Goal: Task Accomplishment & Management: Manage account settings

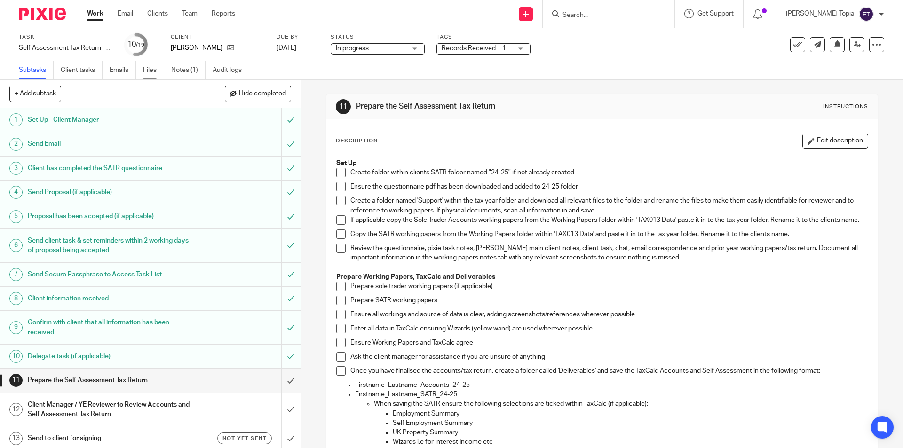
click at [150, 67] on link "Files" at bounding box center [153, 70] width 21 height 18
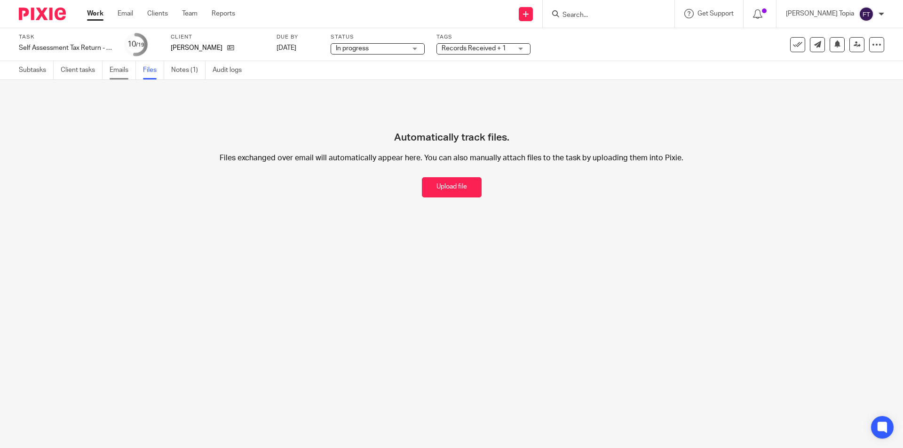
click at [127, 69] on link "Emails" at bounding box center [123, 70] width 26 height 18
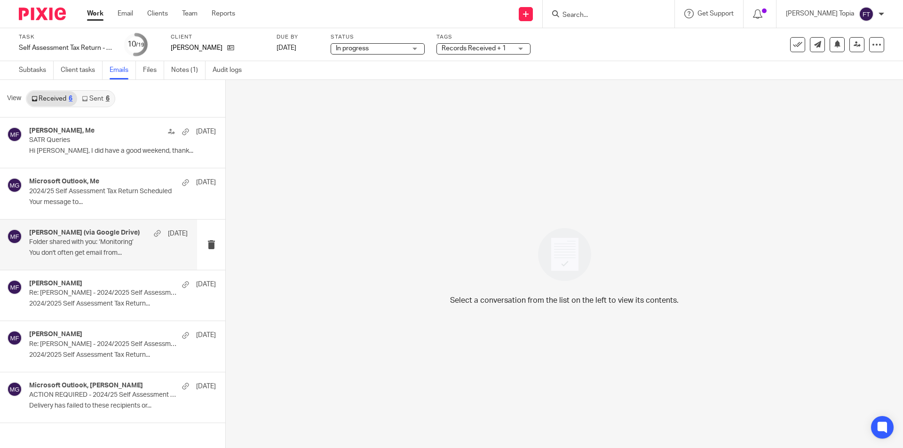
click at [83, 251] on p "You don't often get email from..." at bounding box center [108, 253] width 159 height 8
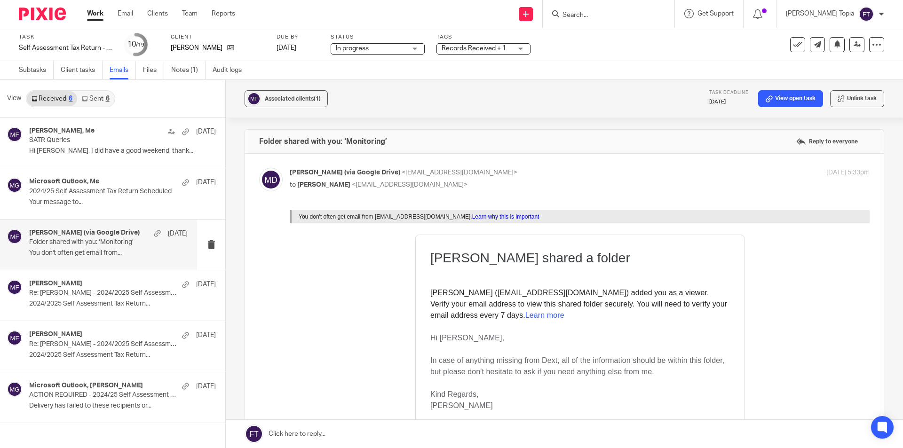
scroll to position [141, 0]
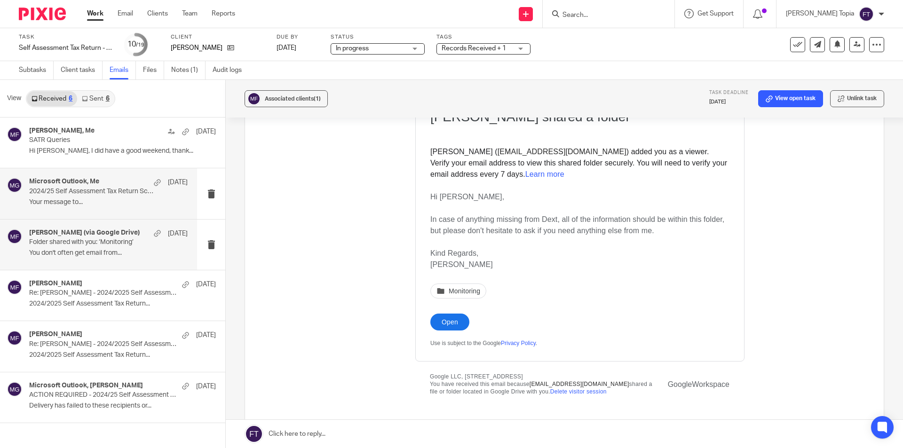
click at [61, 191] on p "2024/25 Self Assessment Tax Return Scheduled" at bounding box center [92, 192] width 127 height 8
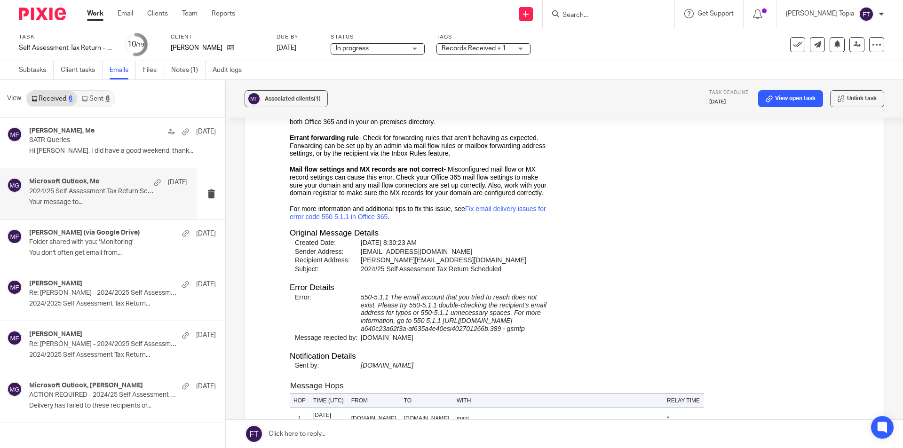
scroll to position [423, 0]
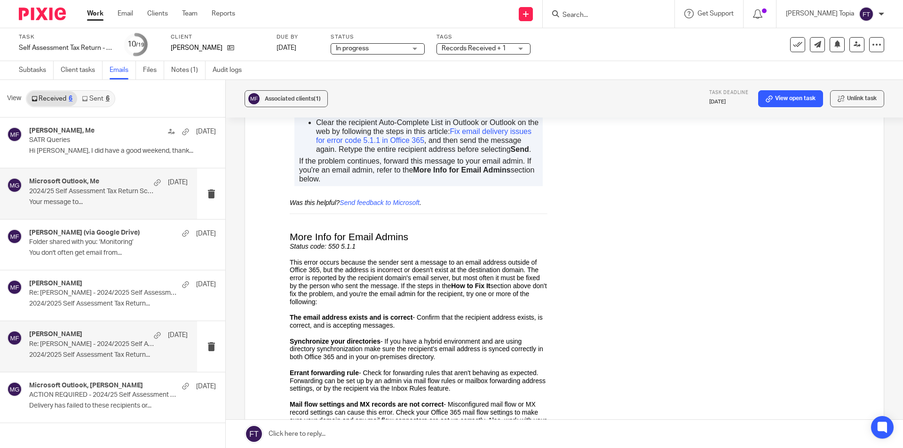
click at [60, 344] on p "Re: Marissa Farrow - 2024/2025 Self Assessment Tax Return Questionnaire" at bounding box center [92, 345] width 127 height 8
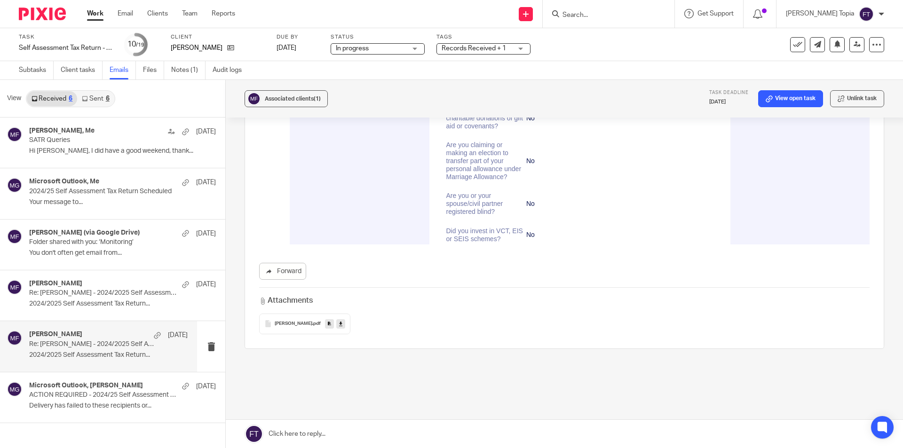
scroll to position [3222, 0]
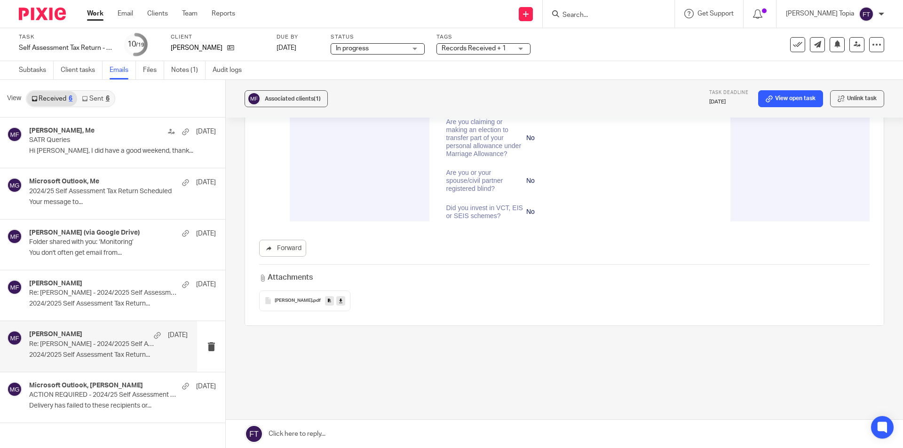
click at [293, 302] on span "Marissa-Farrow" at bounding box center [294, 301] width 38 height 6
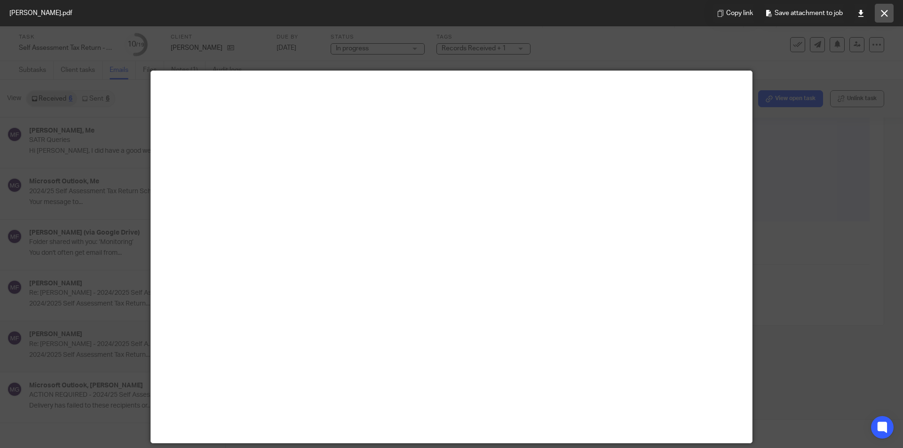
click at [884, 19] on button at bounding box center [884, 13] width 19 height 19
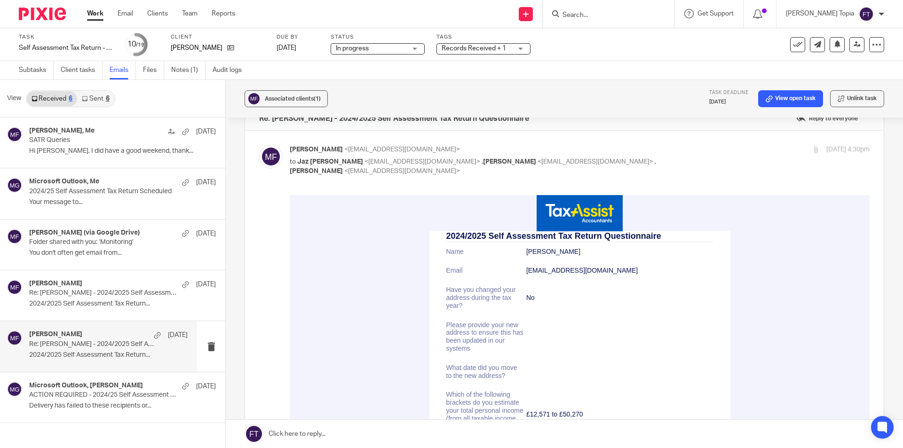
scroll to position [0, 0]
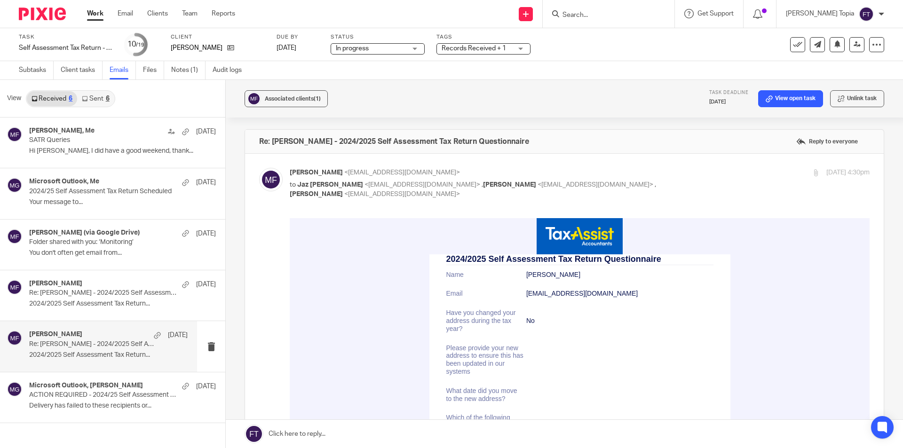
click at [87, 15] on div "Work Email Clients Team Reports Work Email Clients Team Reports Settings" at bounding box center [164, 14] width 172 height 28
click at [95, 14] on link "Work" at bounding box center [95, 13] width 16 height 9
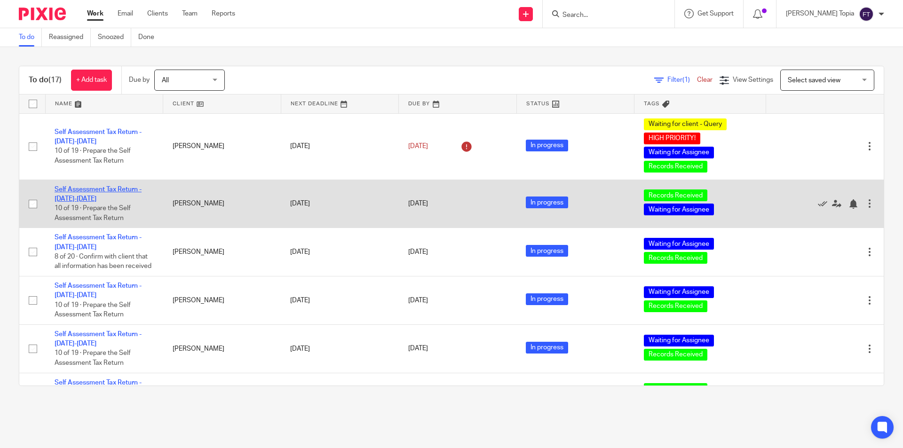
click at [77, 188] on link "Self Assessment Tax Return - [DATE]-[DATE]" at bounding box center [98, 194] width 87 height 16
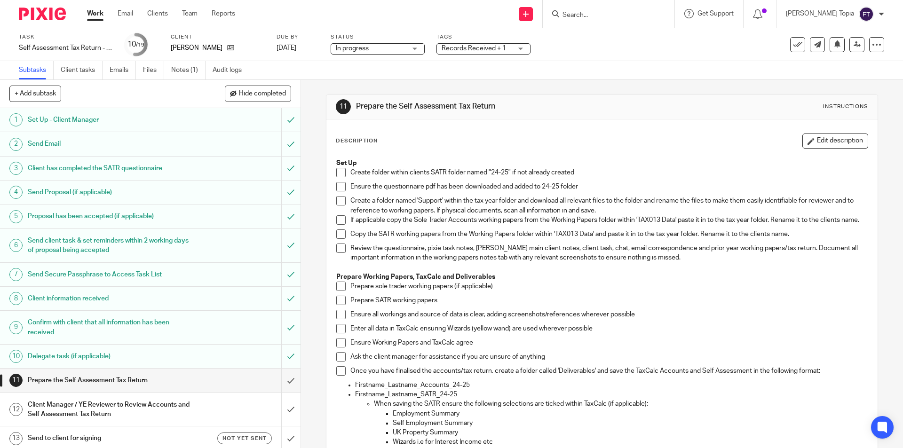
click at [338, 176] on span at bounding box center [340, 172] width 9 height 9
click at [338, 186] on span at bounding box center [340, 186] width 9 height 9
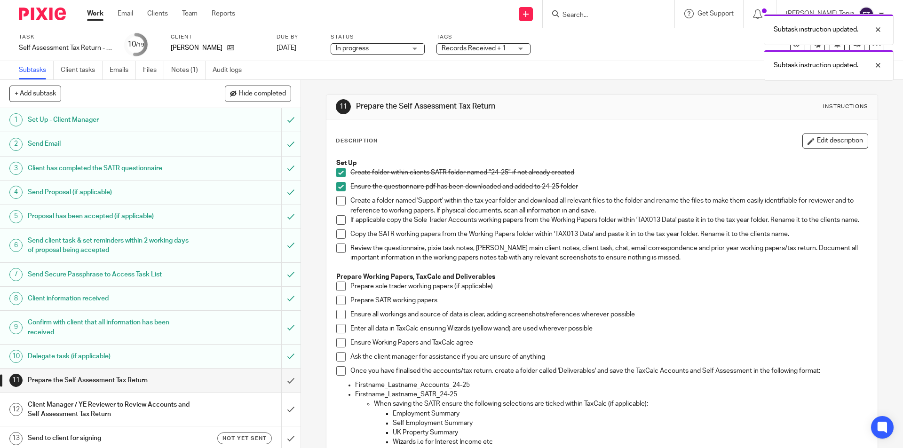
click at [340, 199] on span at bounding box center [340, 200] width 9 height 9
click at [341, 220] on span at bounding box center [340, 219] width 9 height 9
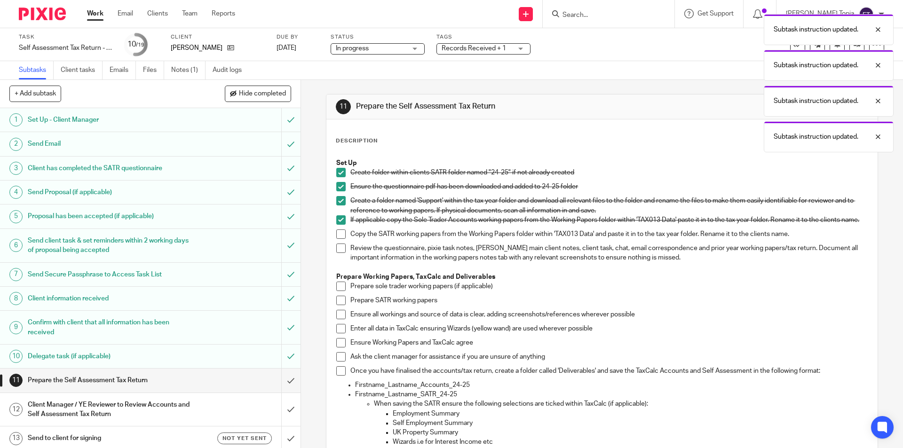
click at [339, 238] on span at bounding box center [340, 234] width 9 height 9
drag, startPoint x: 340, startPoint y: 250, endPoint x: 340, endPoint y: 256, distance: 6.1
click at [340, 251] on span at bounding box center [340, 248] width 9 height 9
click at [343, 291] on span at bounding box center [340, 286] width 9 height 9
click at [342, 305] on span at bounding box center [340, 300] width 9 height 9
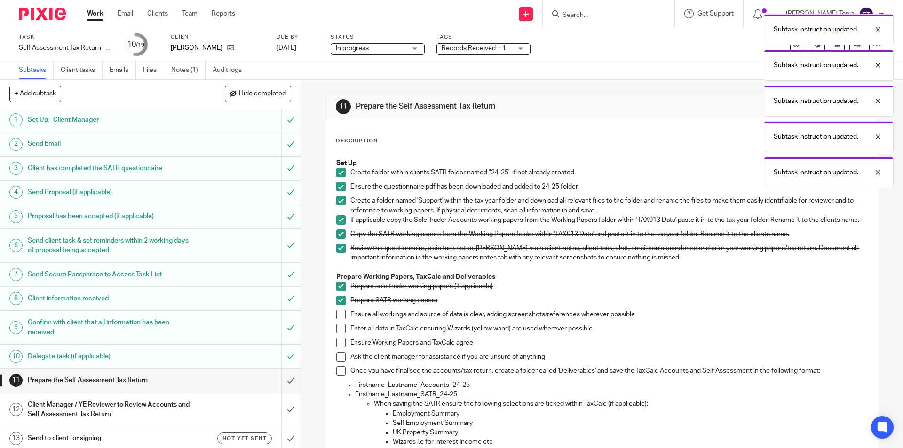
click at [339, 333] on span at bounding box center [340, 328] width 9 height 9
click at [339, 319] on span at bounding box center [340, 314] width 9 height 9
click at [341, 348] on span at bounding box center [340, 342] width 9 height 9
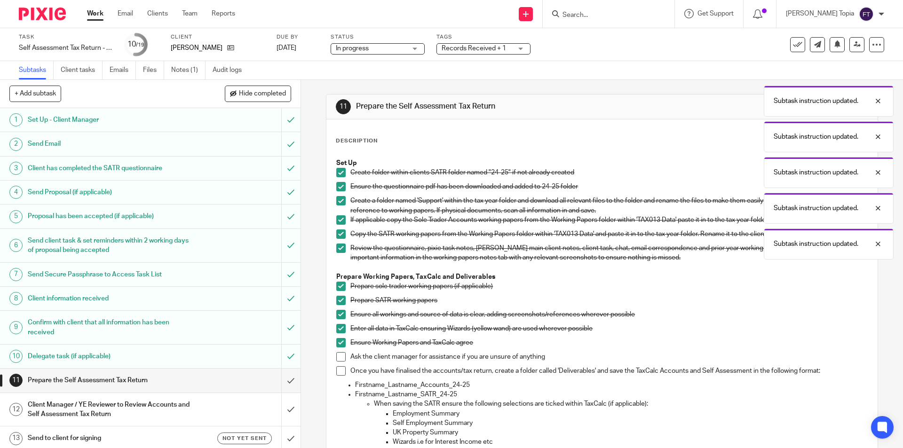
click at [339, 362] on span at bounding box center [340, 356] width 9 height 9
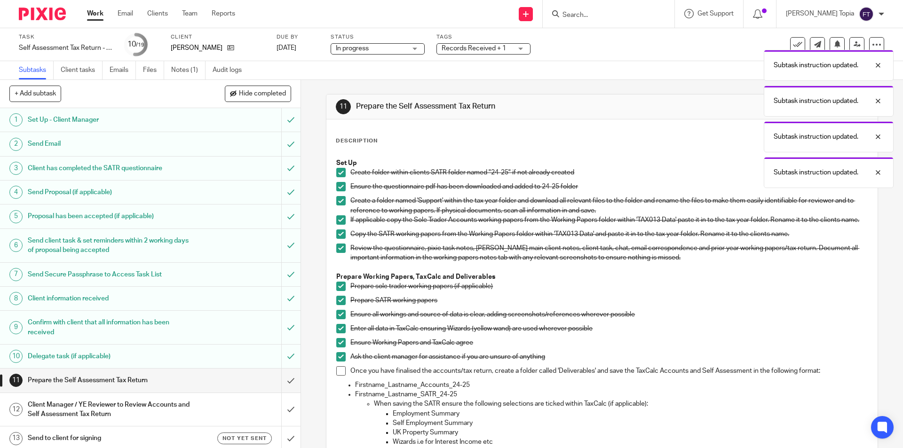
click at [338, 376] on span at bounding box center [340, 370] width 9 height 9
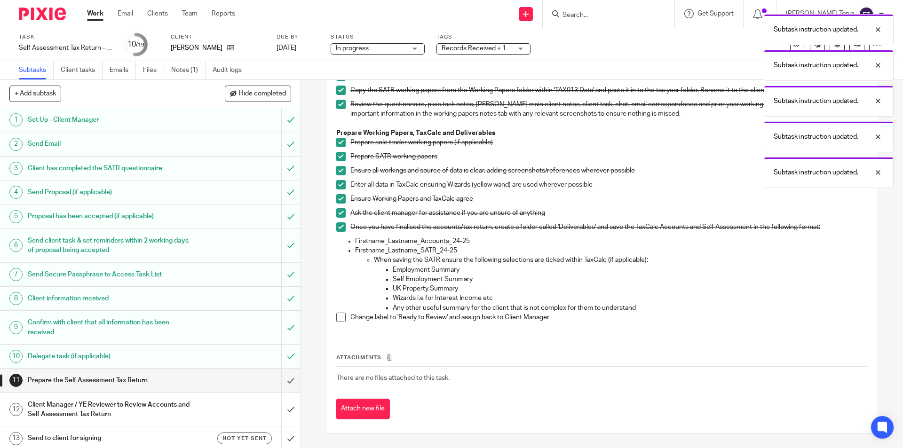
click at [339, 320] on span at bounding box center [340, 317] width 9 height 9
click at [516, 50] on div "Subtask instruction updated. Subtask instruction updated. Subtask instruction u…" at bounding box center [673, 98] width 442 height 179
click at [278, 382] on input "submit" at bounding box center [150, 381] width 301 height 24
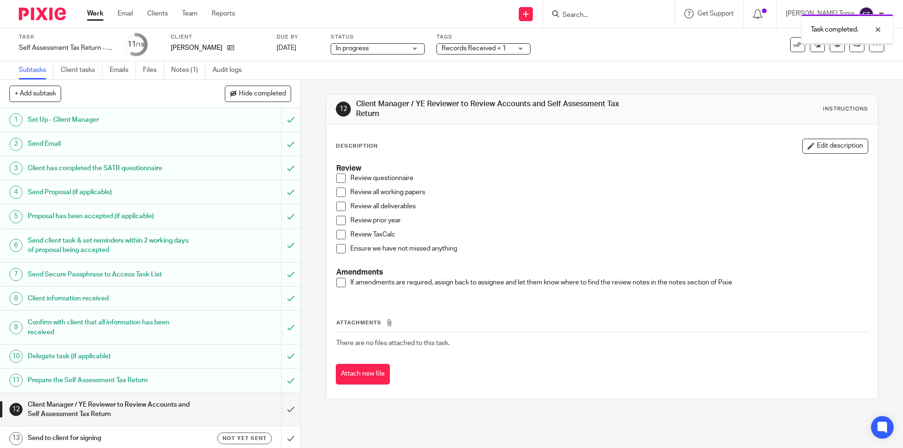
click at [523, 49] on div "Records Received + 1" at bounding box center [484, 48] width 94 height 11
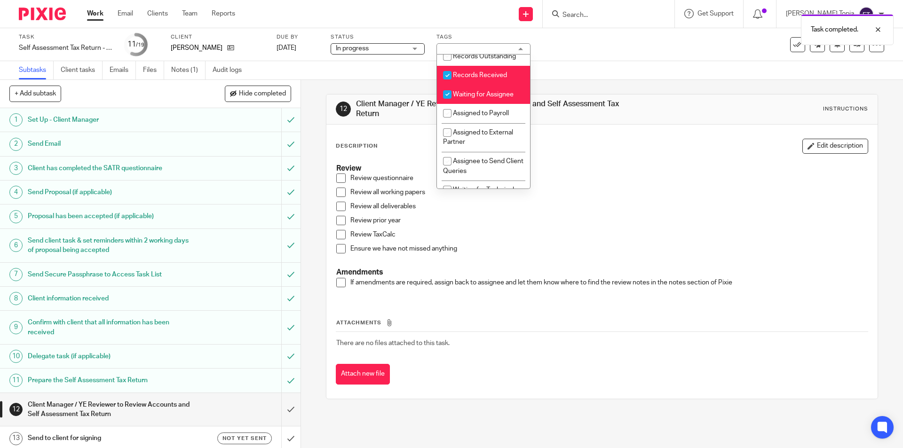
scroll to position [164, 0]
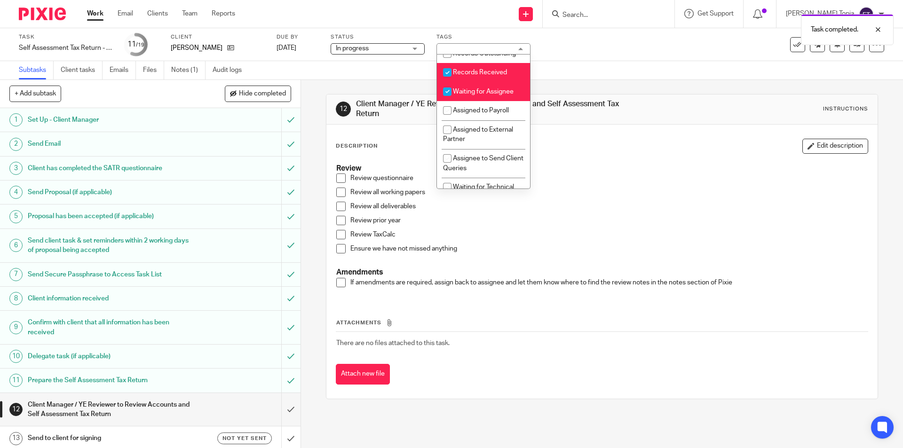
click at [452, 81] on input "checkbox" at bounding box center [447, 73] width 18 height 18
checkbox input "false"
click at [451, 98] on input "checkbox" at bounding box center [447, 92] width 18 height 18
checkbox input "false"
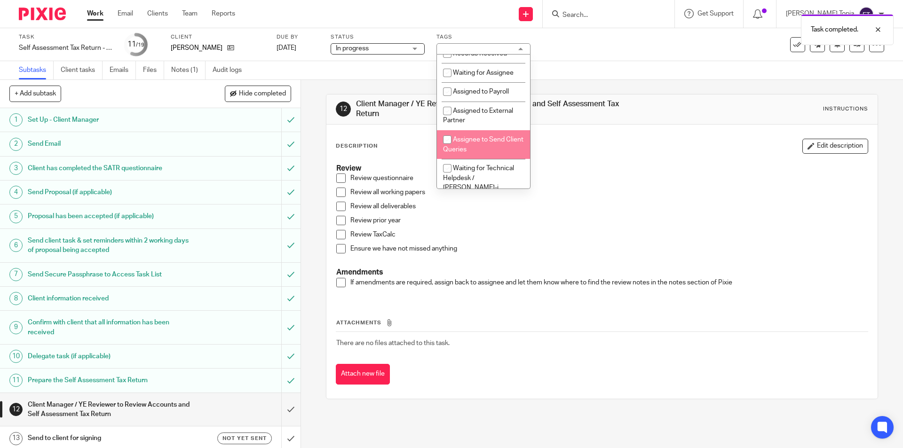
scroll to position [201, 0]
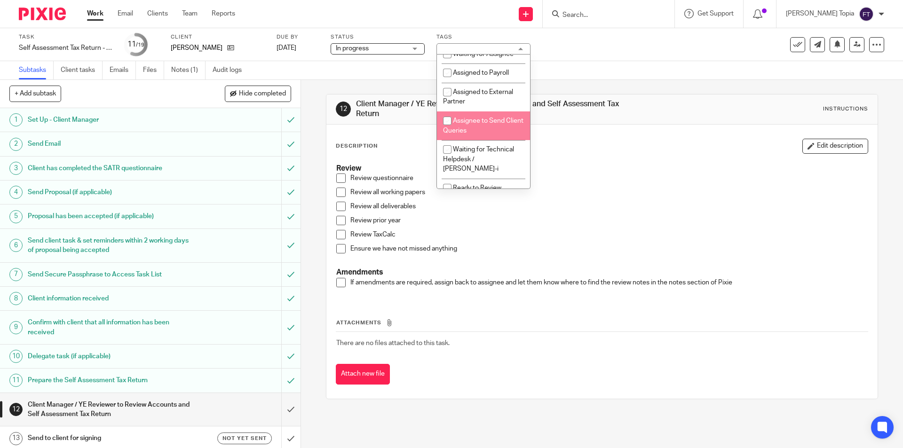
click at [527, 189] on div "HIGH PRIORITY! Onboarding Waiting for Onboarding to be Completed Waiting for In…" at bounding box center [484, 122] width 94 height 135
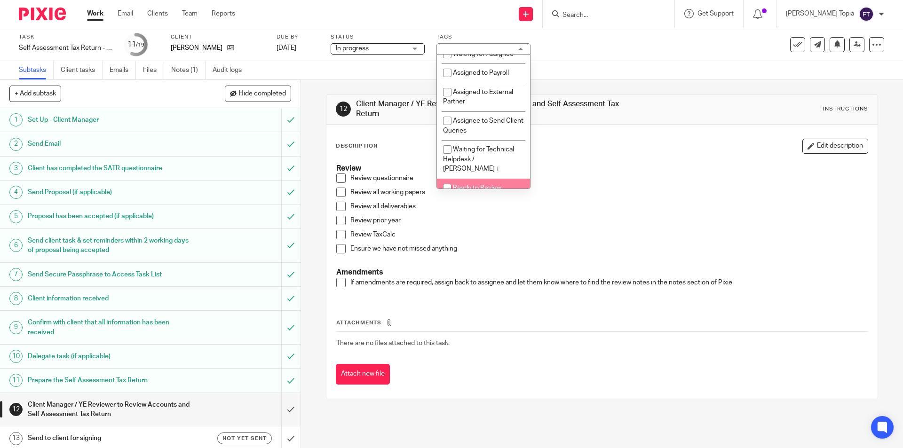
click at [449, 184] on input "checkbox" at bounding box center [447, 188] width 18 height 18
checkbox input "true"
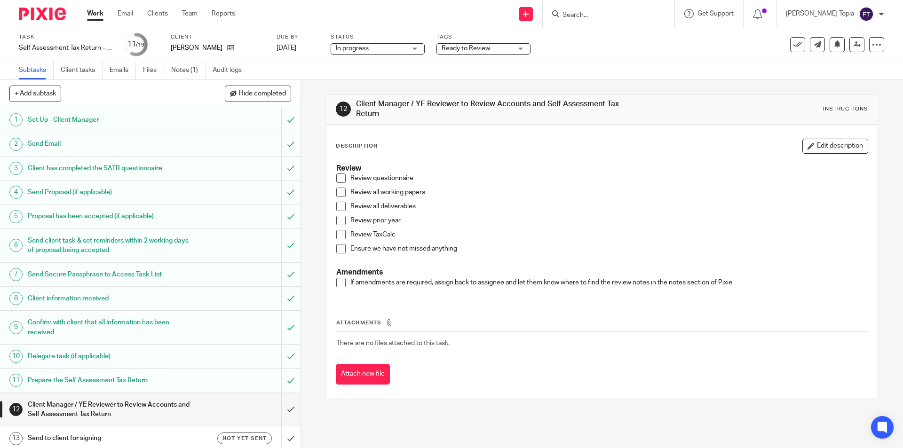
click at [617, 61] on div "Task Self Assessment Tax Return - 2024-2025 Save Self Assessment Tax Return - 2…" at bounding box center [451, 44] width 903 height 33
click at [854, 47] on icon at bounding box center [857, 44] width 7 height 7
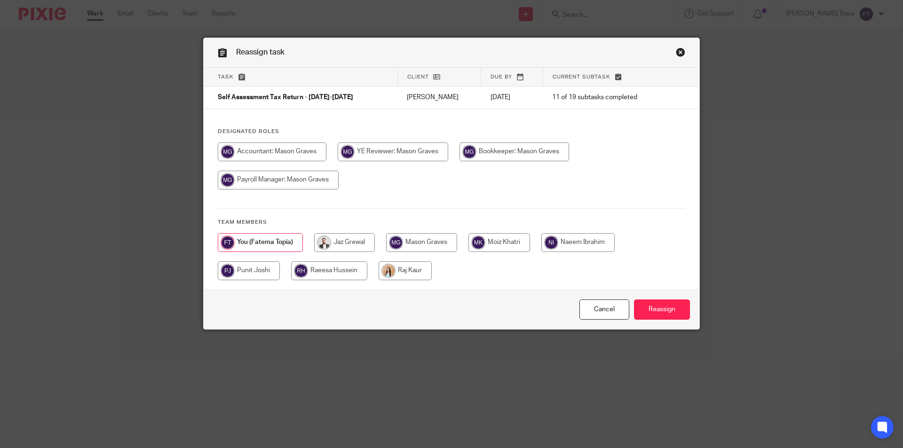
drag, startPoint x: 265, startPoint y: 153, endPoint x: 300, endPoint y: 169, distance: 38.3
click at [266, 153] on input "radio" at bounding box center [272, 152] width 109 height 19
radio input "true"
click at [653, 306] on input "Reassign" at bounding box center [662, 310] width 56 height 20
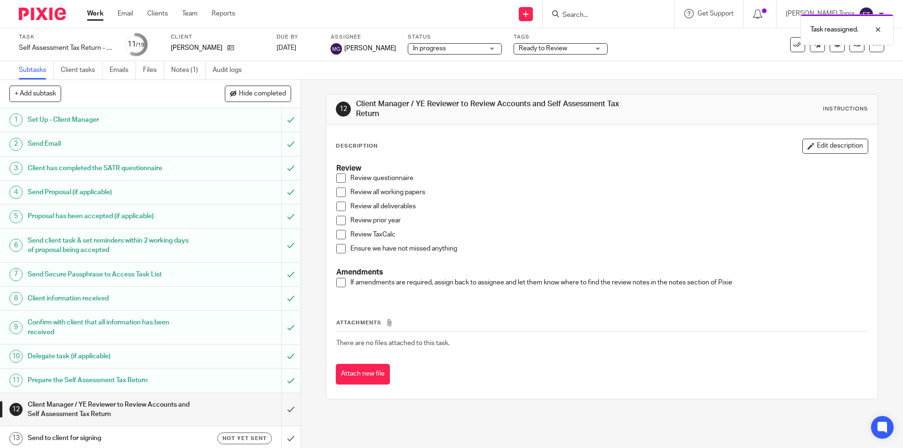
click at [99, 13] on link "Work" at bounding box center [95, 13] width 16 height 9
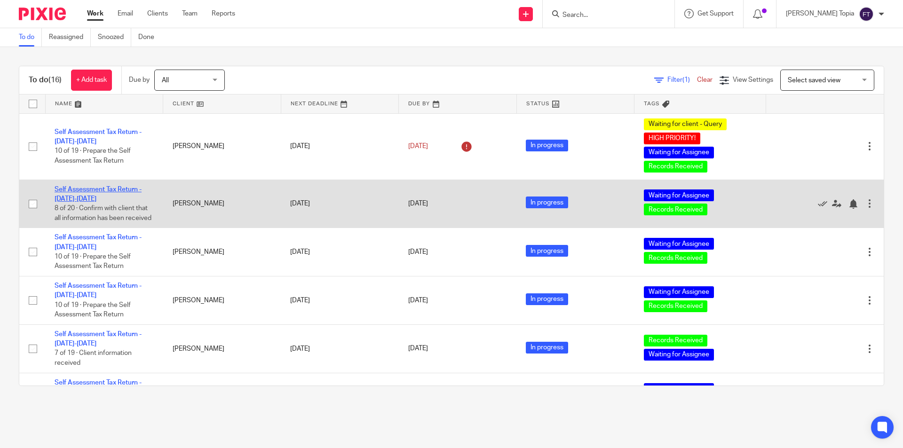
click at [94, 190] on link "Self Assessment Tax Return - 2024-2025" at bounding box center [98, 194] width 87 height 16
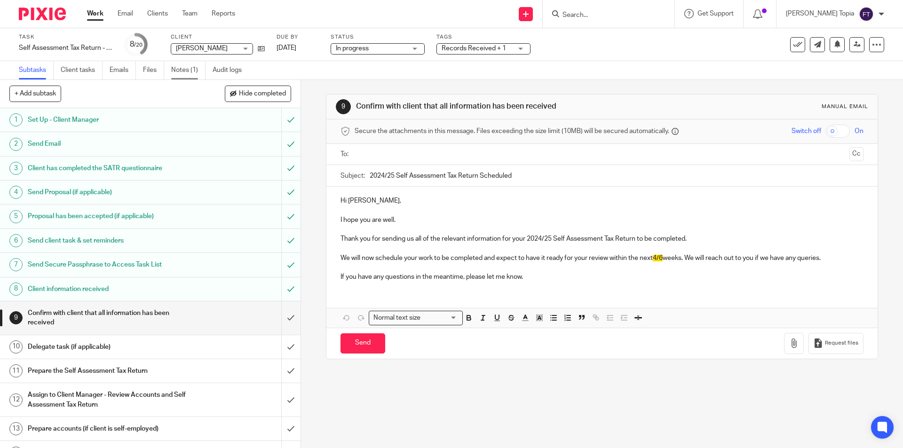
click at [184, 69] on link "Notes (1)" at bounding box center [188, 70] width 34 height 18
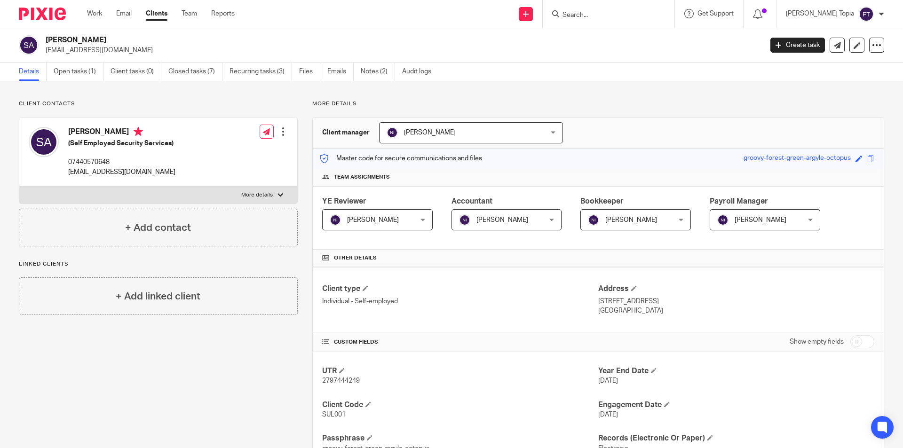
scroll to position [321, 0]
